Goal: Information Seeking & Learning: Find contact information

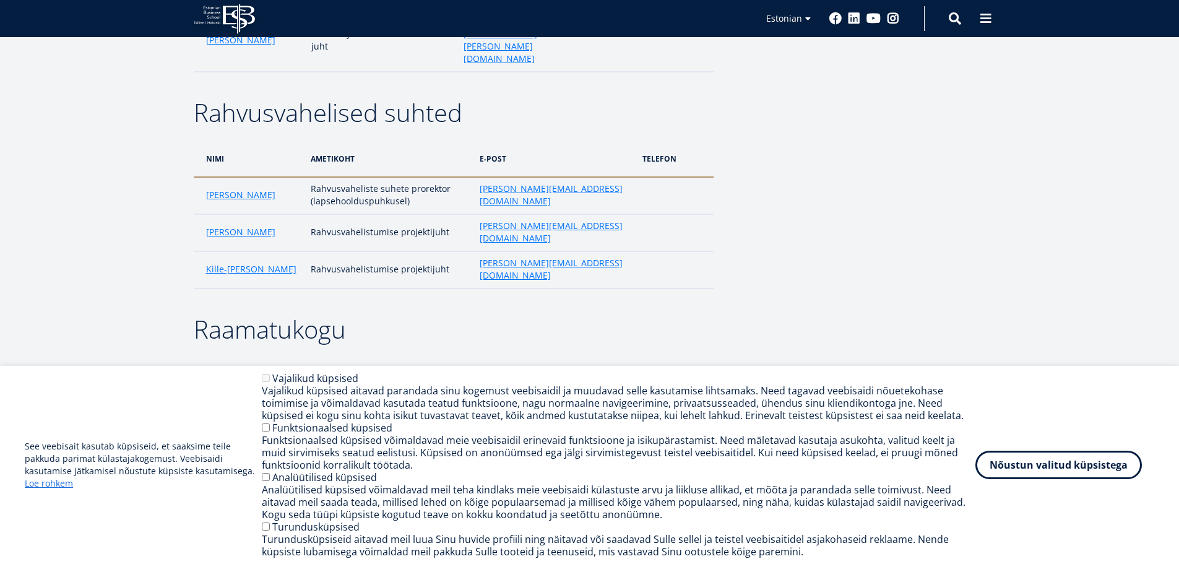
scroll to position [1794, 0]
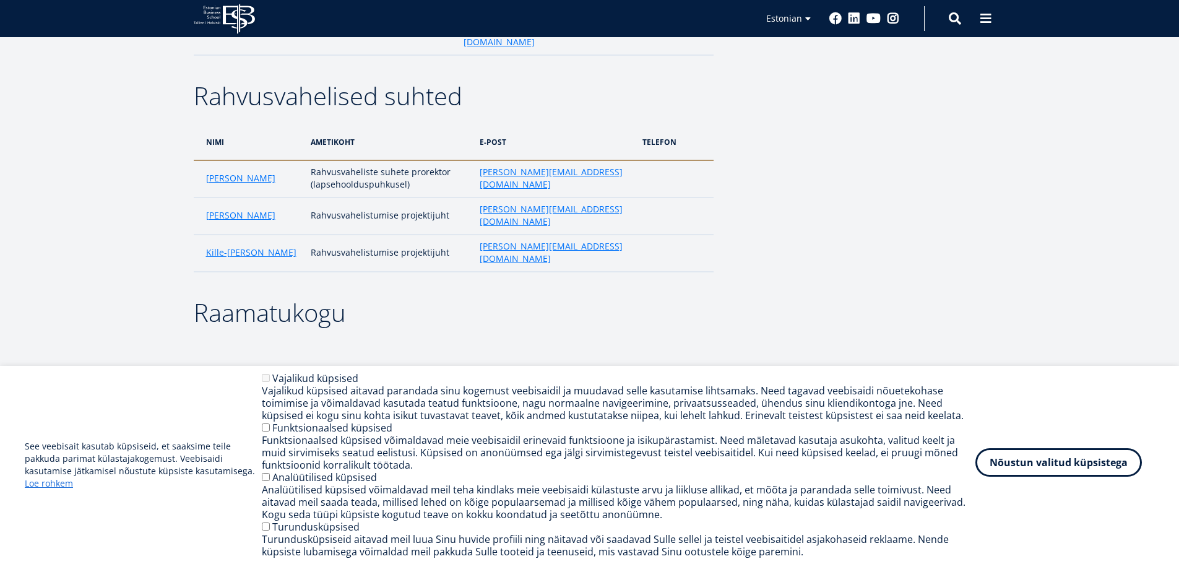
click at [1039, 463] on button "Nõustun valitud küpsistega" at bounding box center [1058, 462] width 166 height 28
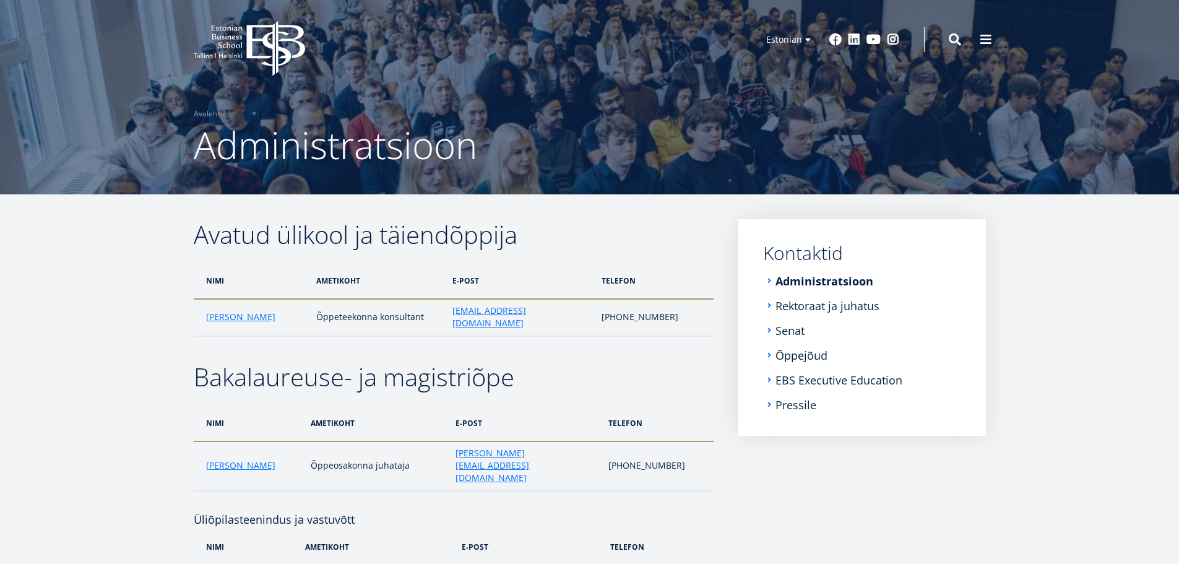
scroll to position [0, 0]
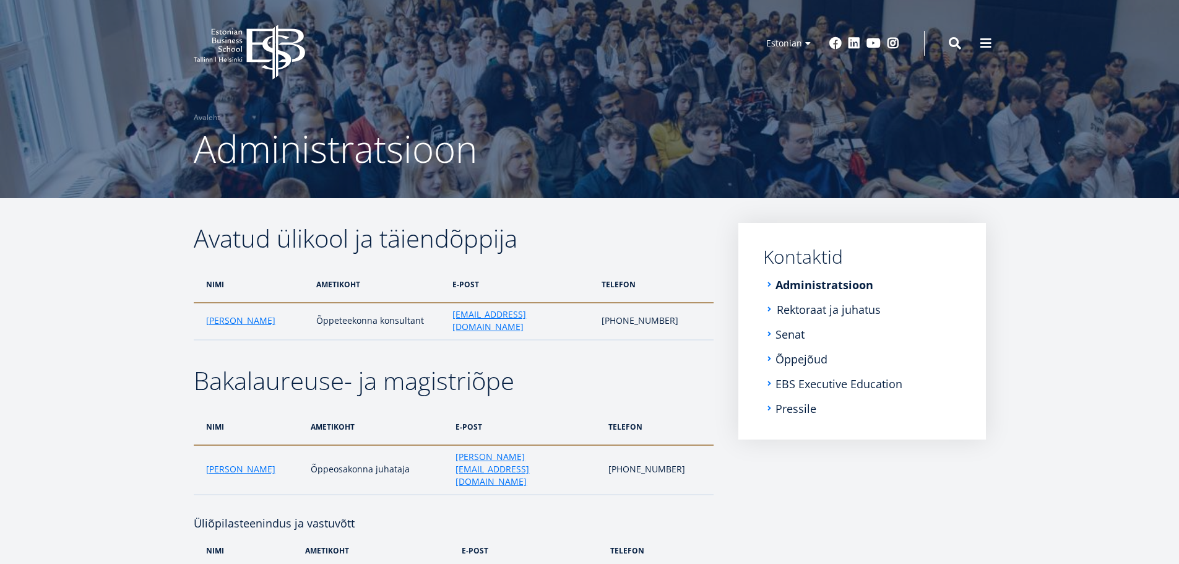
click at [854, 311] on link "Rektoraat ja juhatus" at bounding box center [828, 309] width 104 height 12
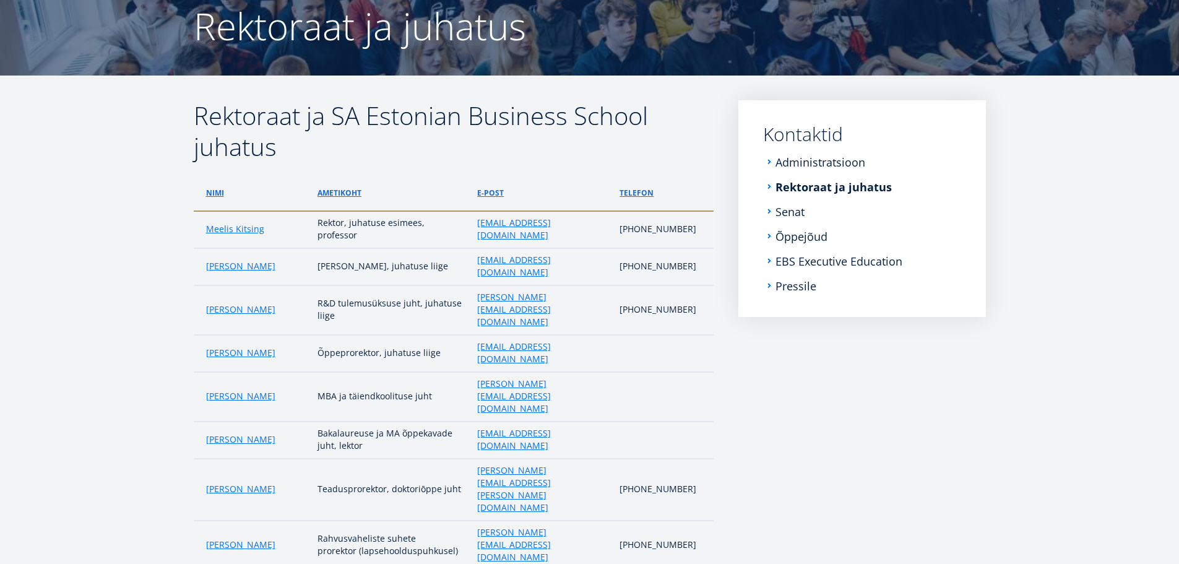
scroll to position [124, 0]
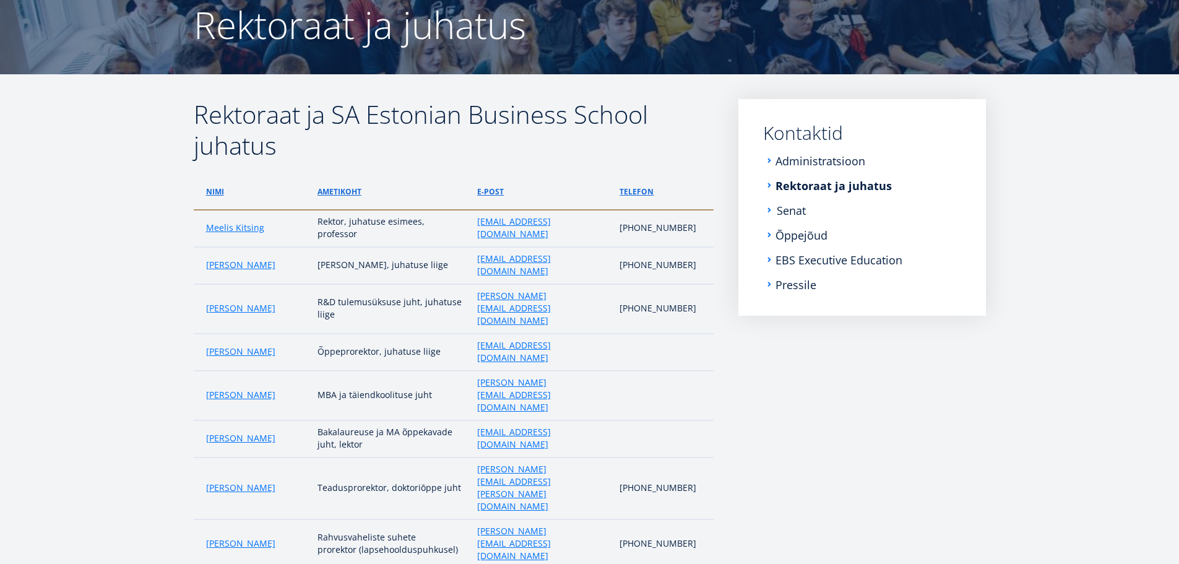
click at [803, 208] on link "Senat" at bounding box center [790, 210] width 29 height 12
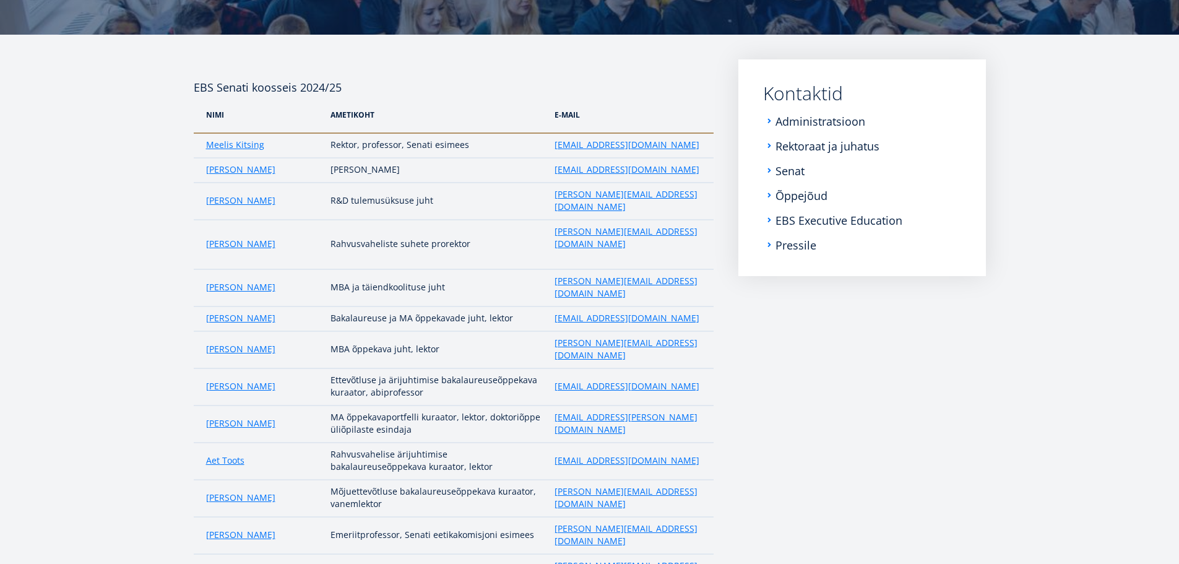
scroll to position [101, 0]
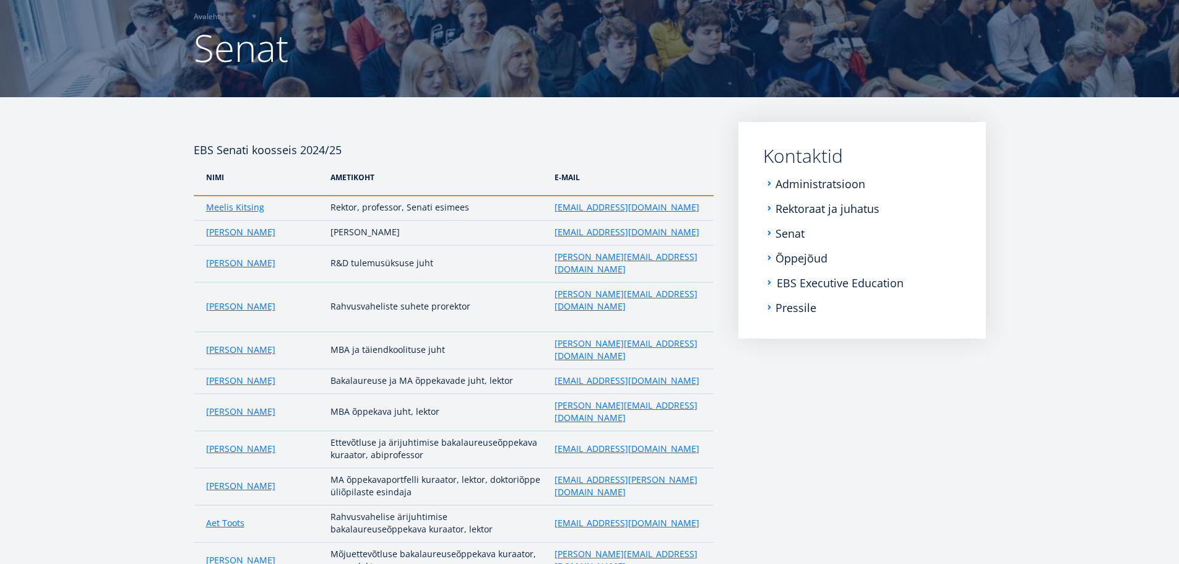
click at [841, 283] on link "EBS Executive Education" at bounding box center [839, 283] width 127 height 12
